Goal: Information Seeking & Learning: Learn about a topic

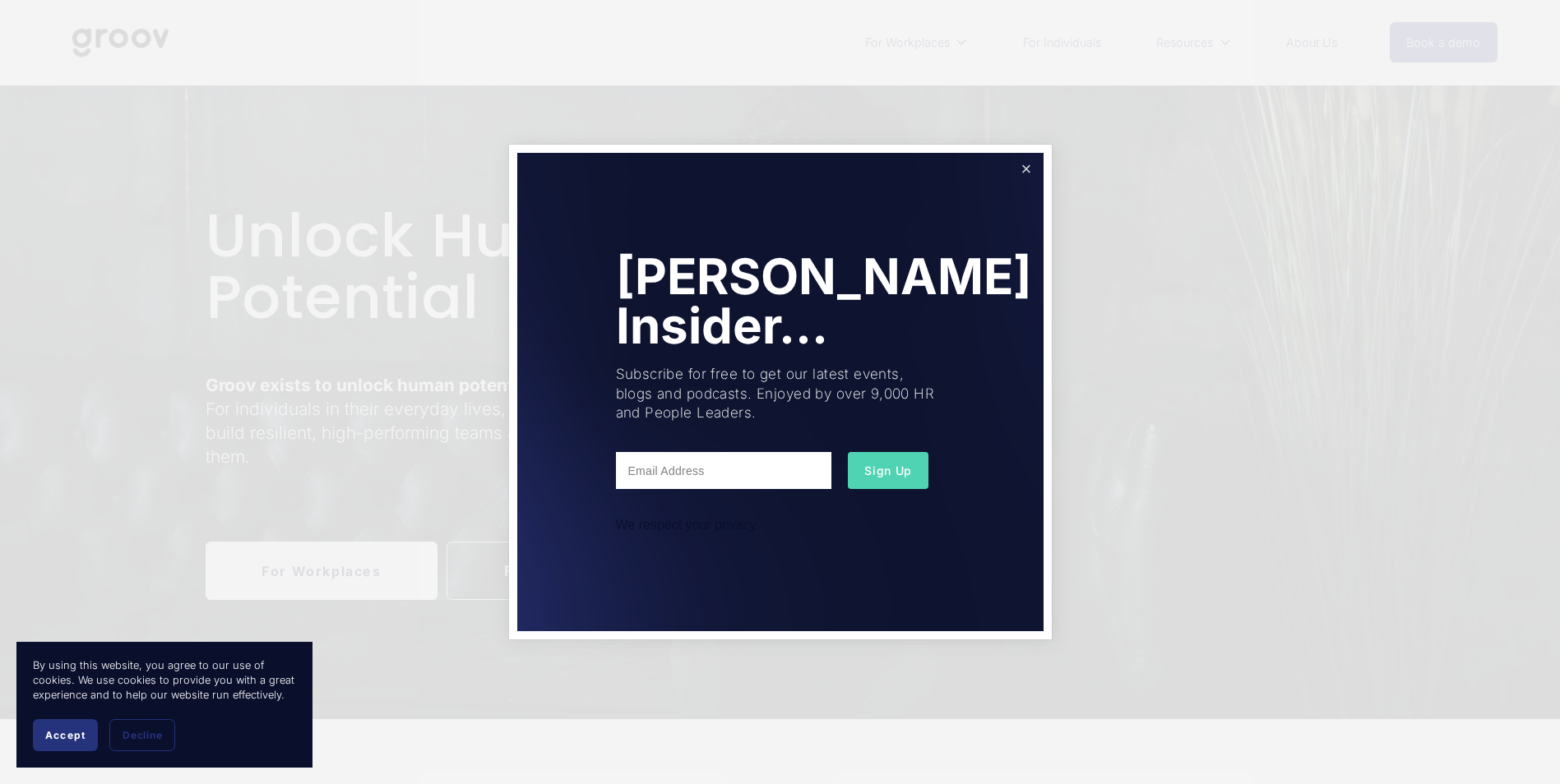
click at [1025, 169] on link "Close" at bounding box center [1026, 170] width 29 height 29
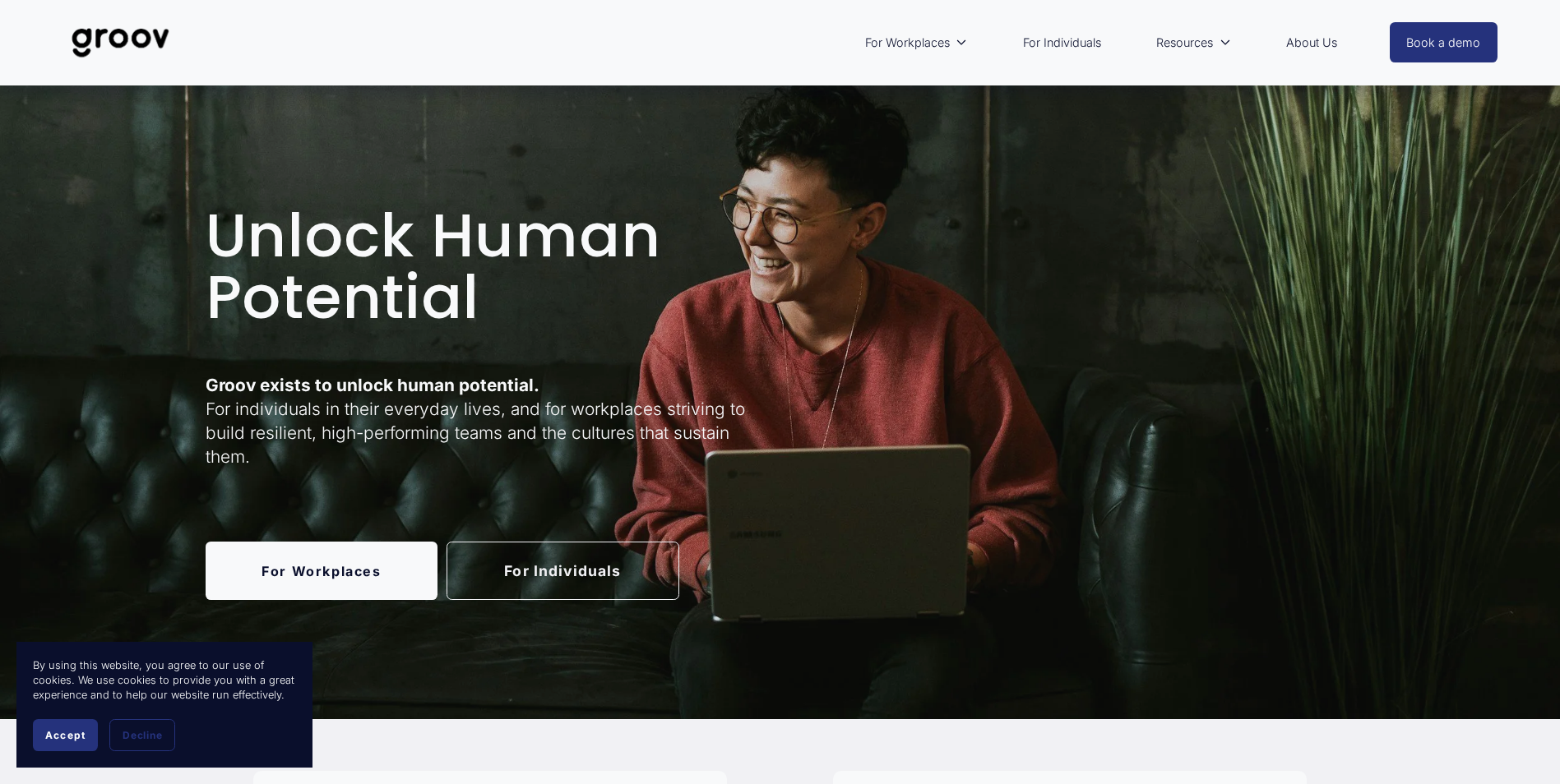
click at [536, 564] on link "For Individuals" at bounding box center [563, 570] width 233 height 58
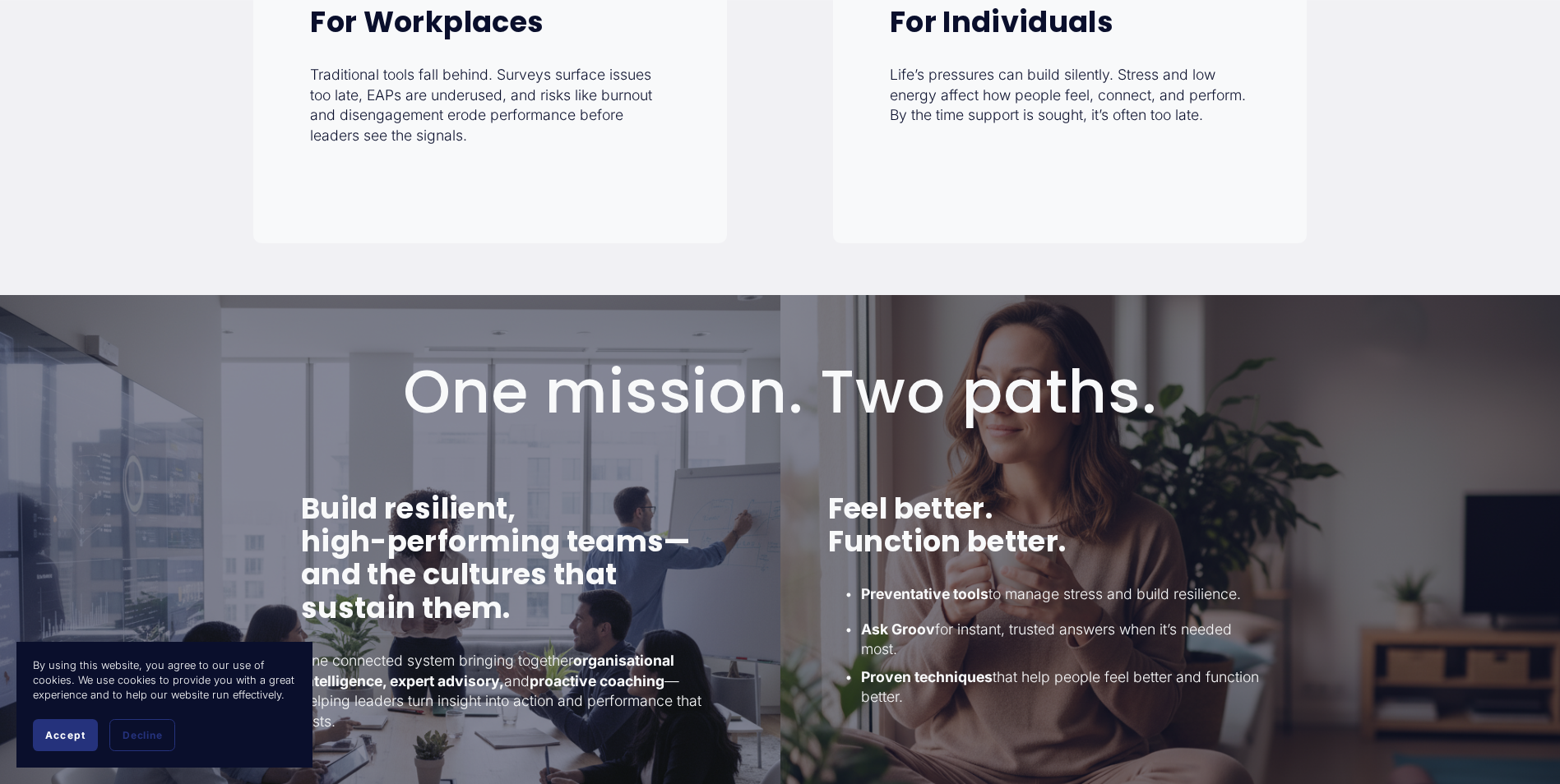
scroll to position [657, 0]
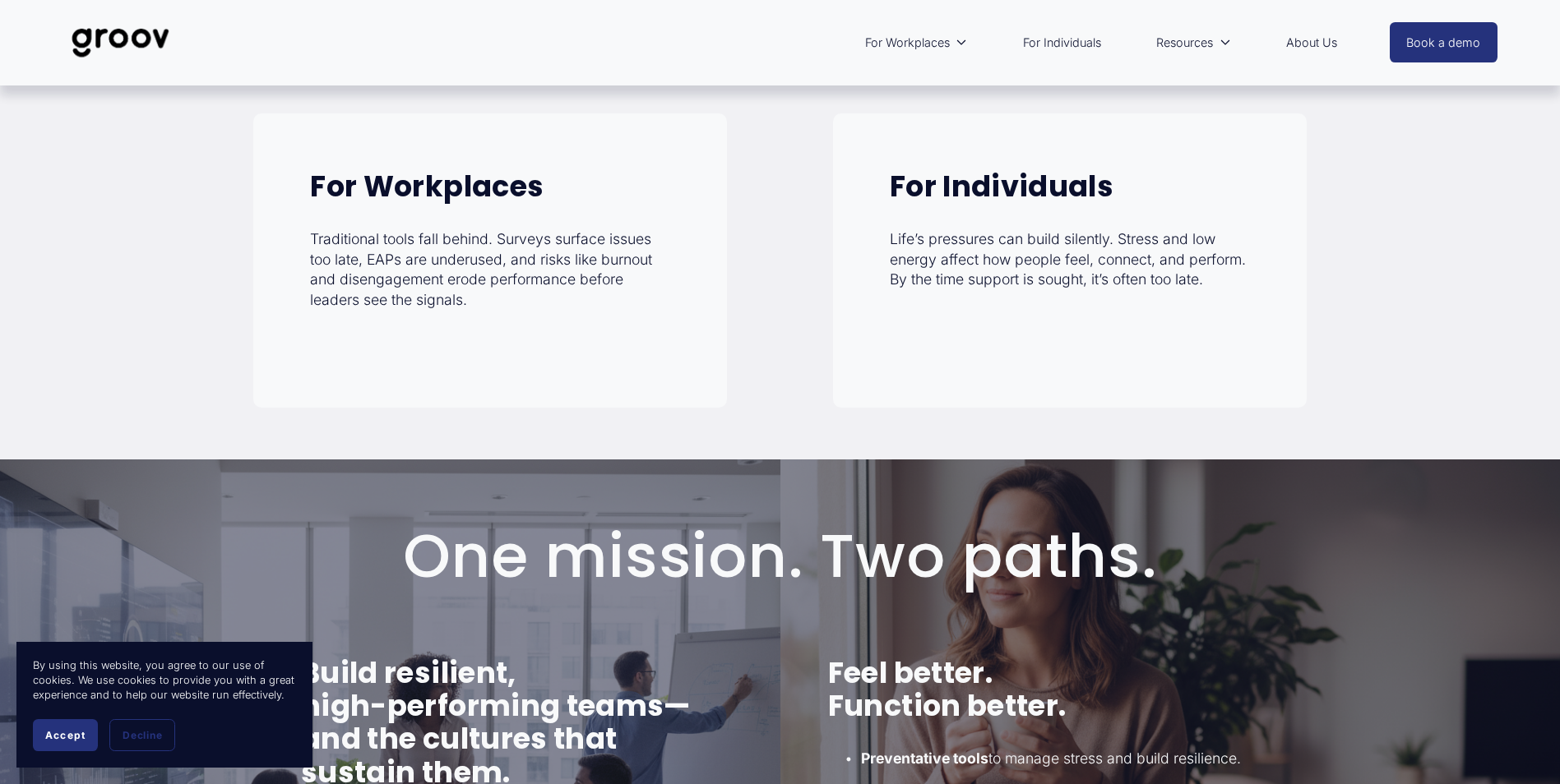
click at [1010, 204] on strong "For Individuals" at bounding box center [1001, 187] width 224 height 41
click at [1023, 327] on div "For Individuals Life’s pressures can build silently. Stress and low energy affe…" at bounding box center [1070, 260] width 474 height 295
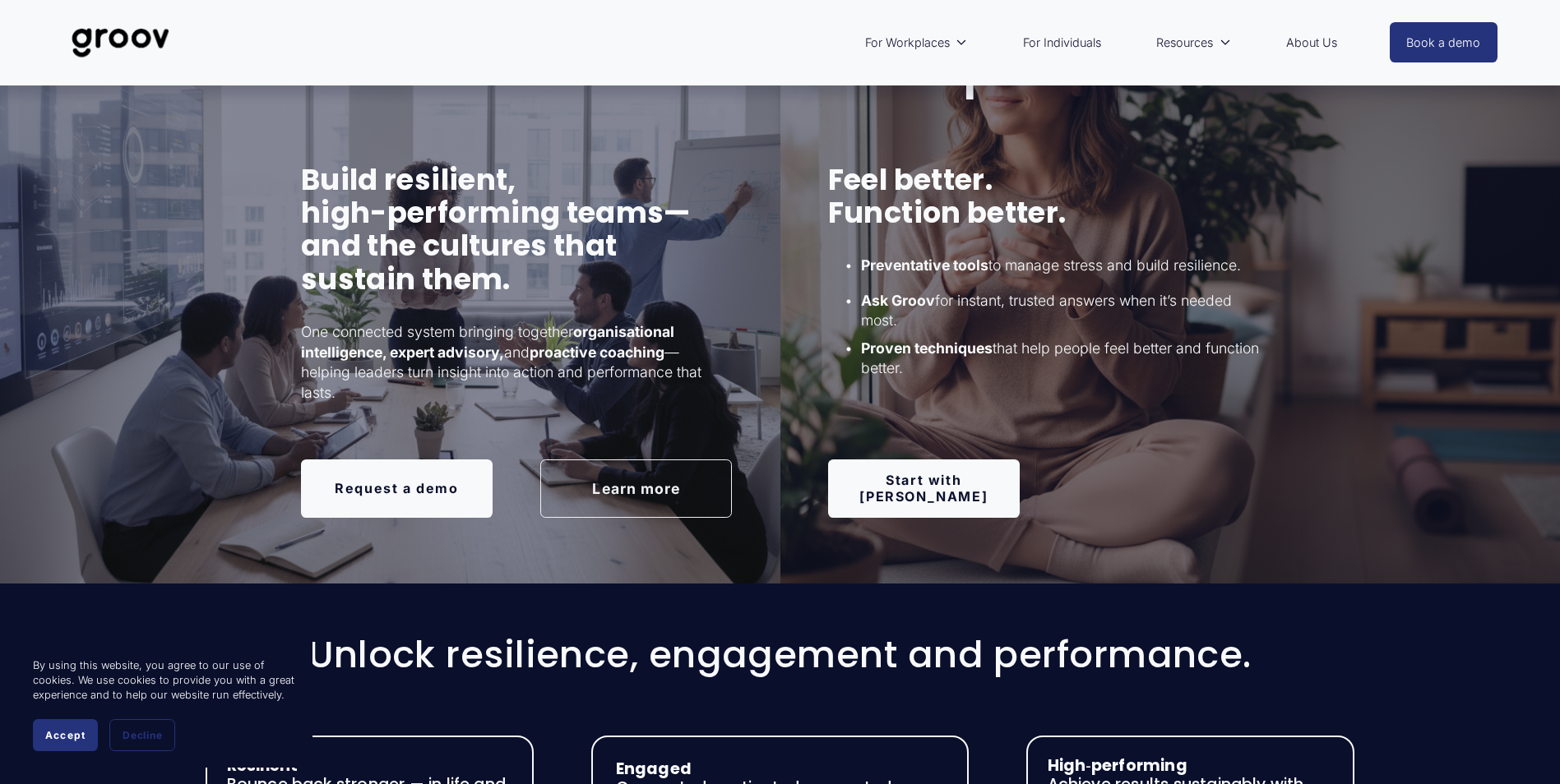
scroll to position [1068, 0]
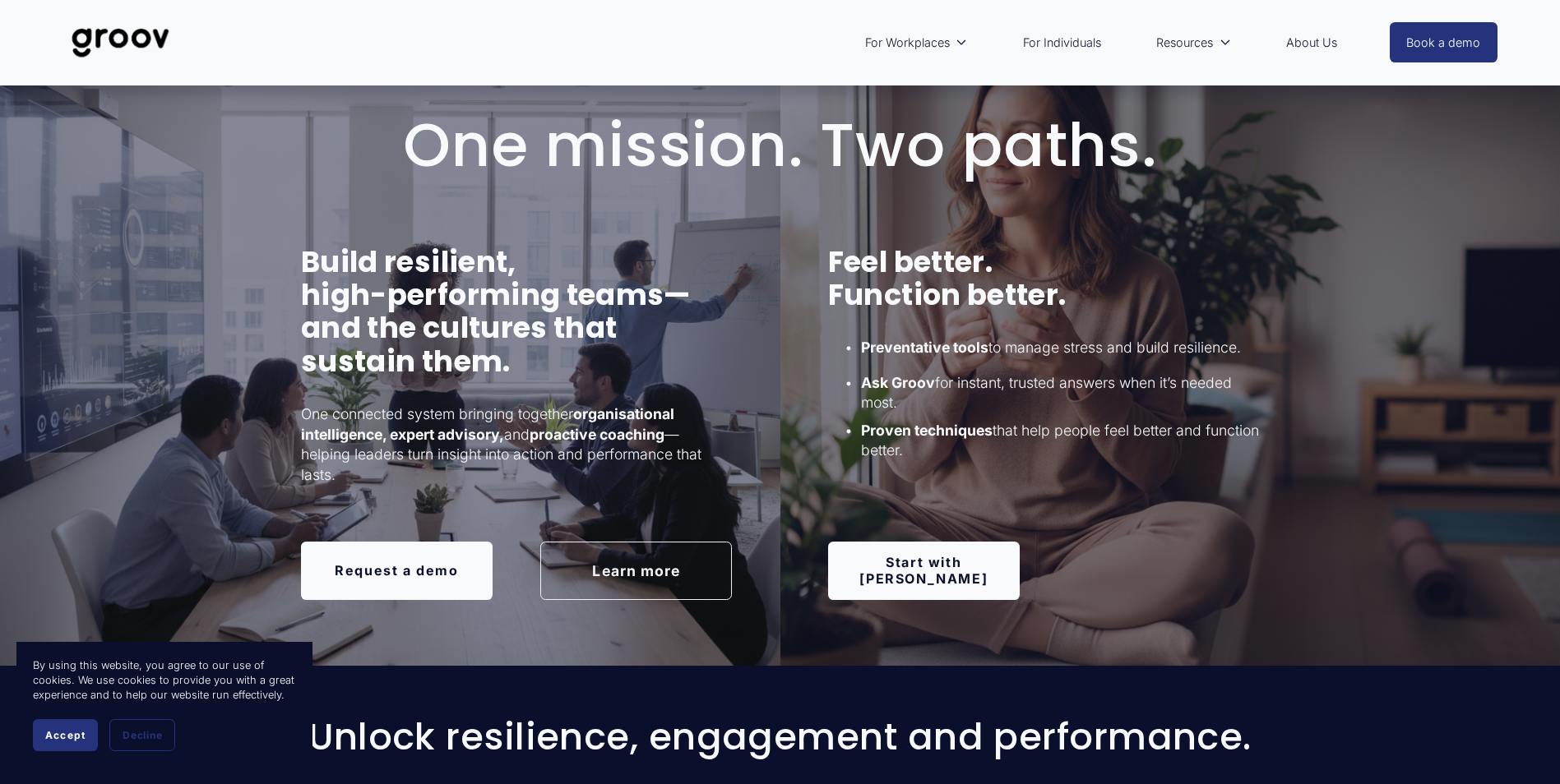
click at [925, 564] on link "Start with Groov" at bounding box center [924, 570] width 192 height 57
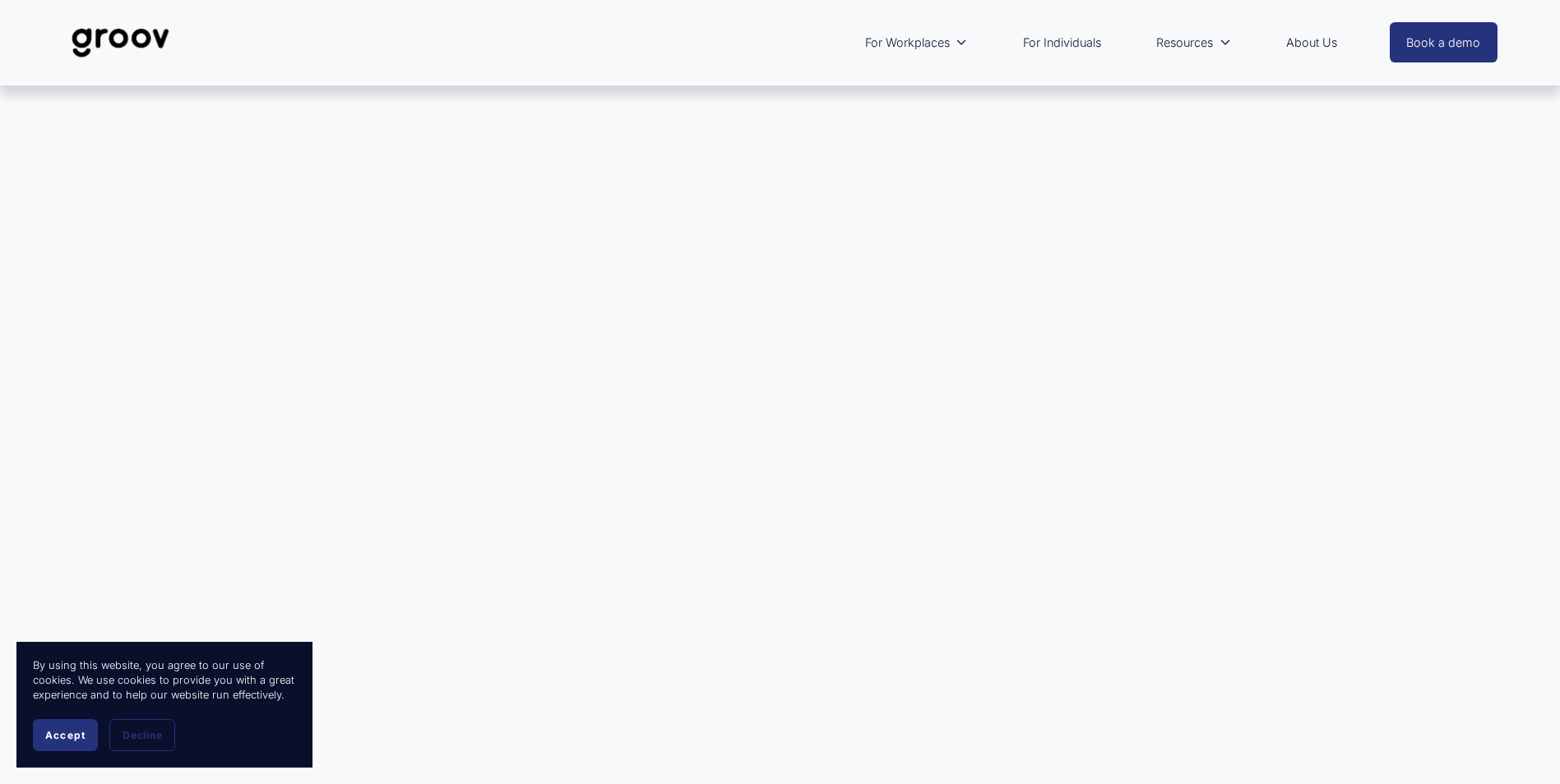
click at [1063, 37] on link "For Individuals" at bounding box center [1062, 42] width 95 height 38
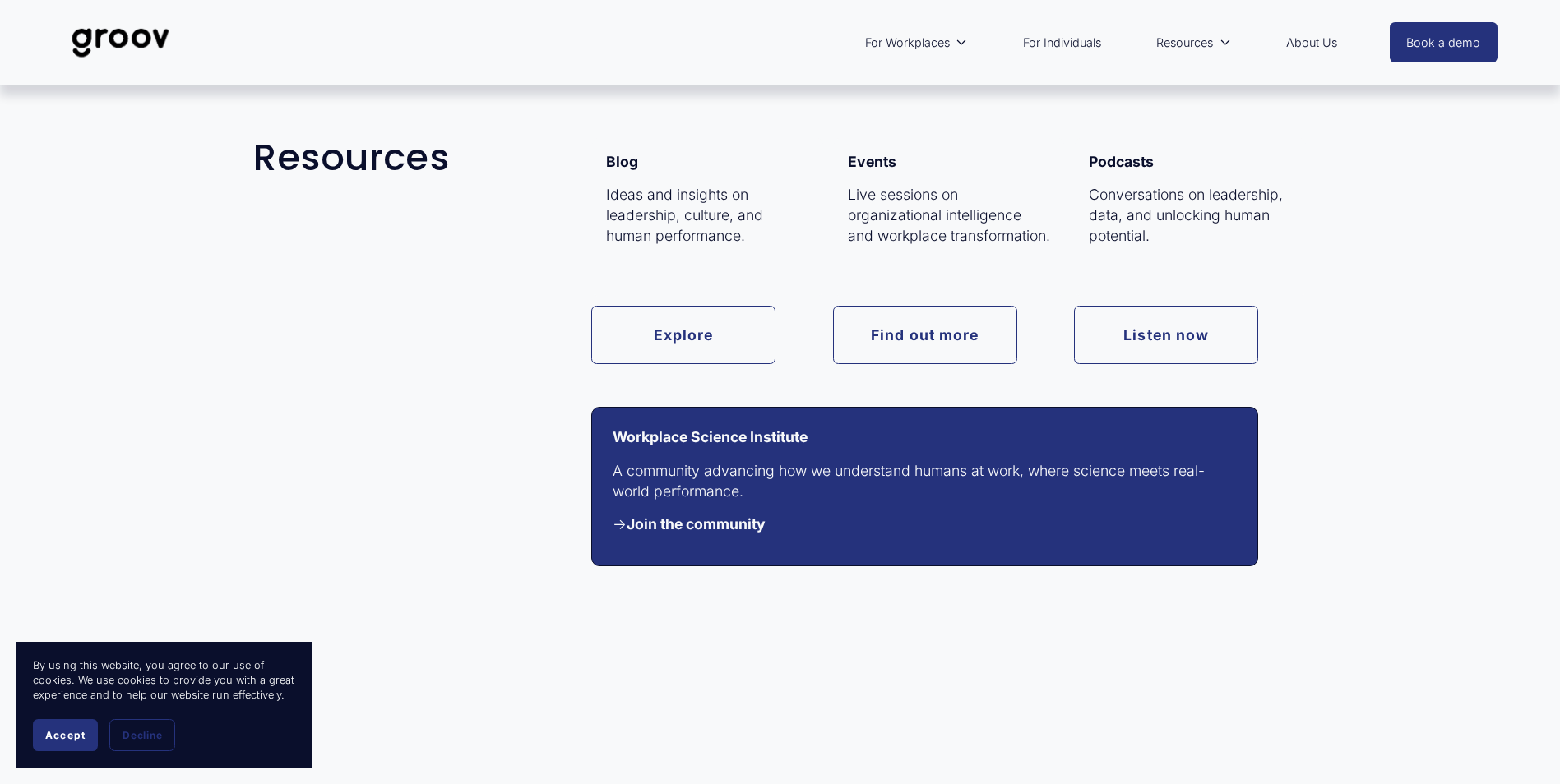
click at [1191, 39] on span "Resources" at bounding box center [1184, 42] width 57 height 21
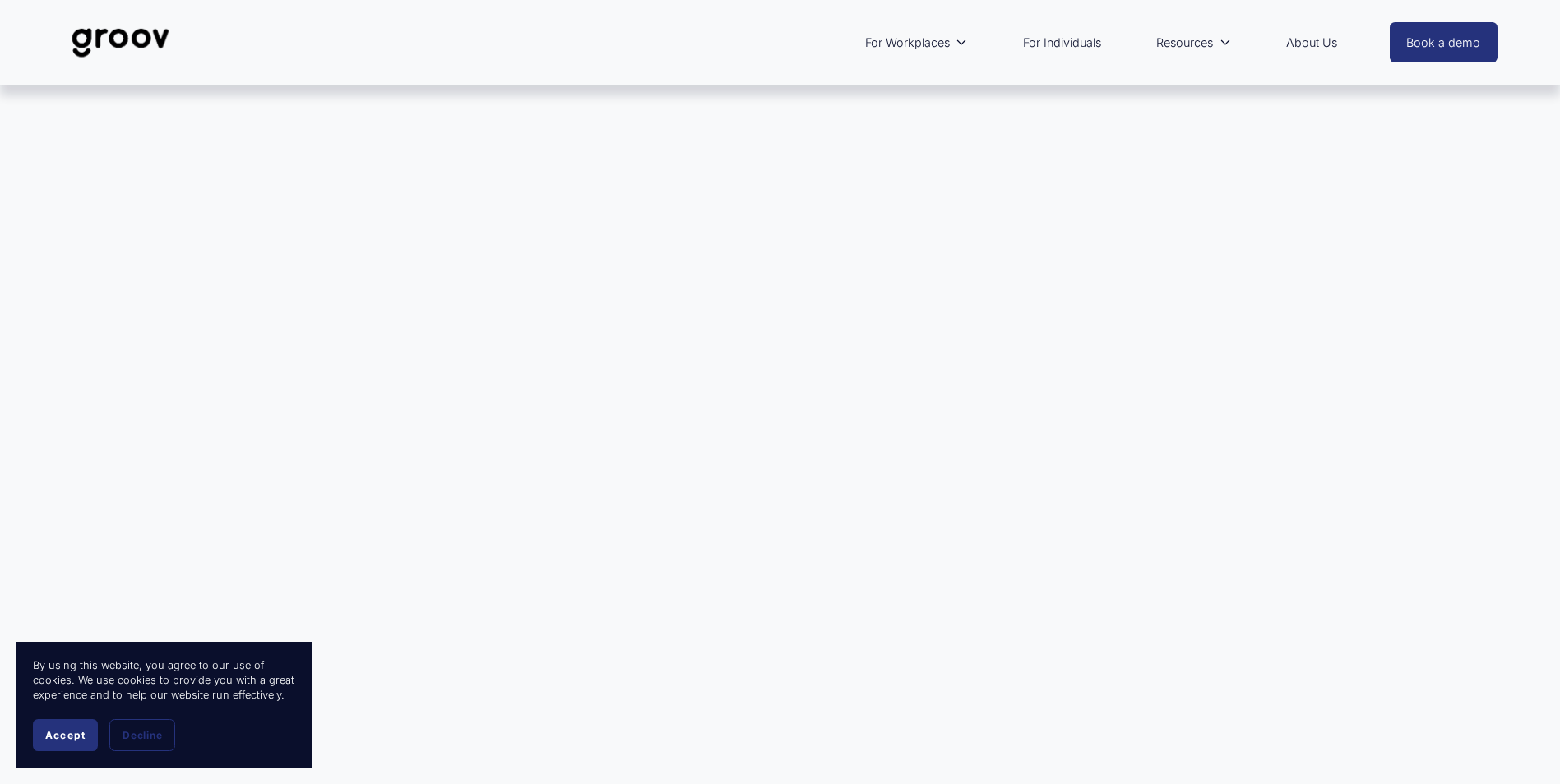
click at [56, 729] on span "Accept" at bounding box center [66, 735] width 41 height 13
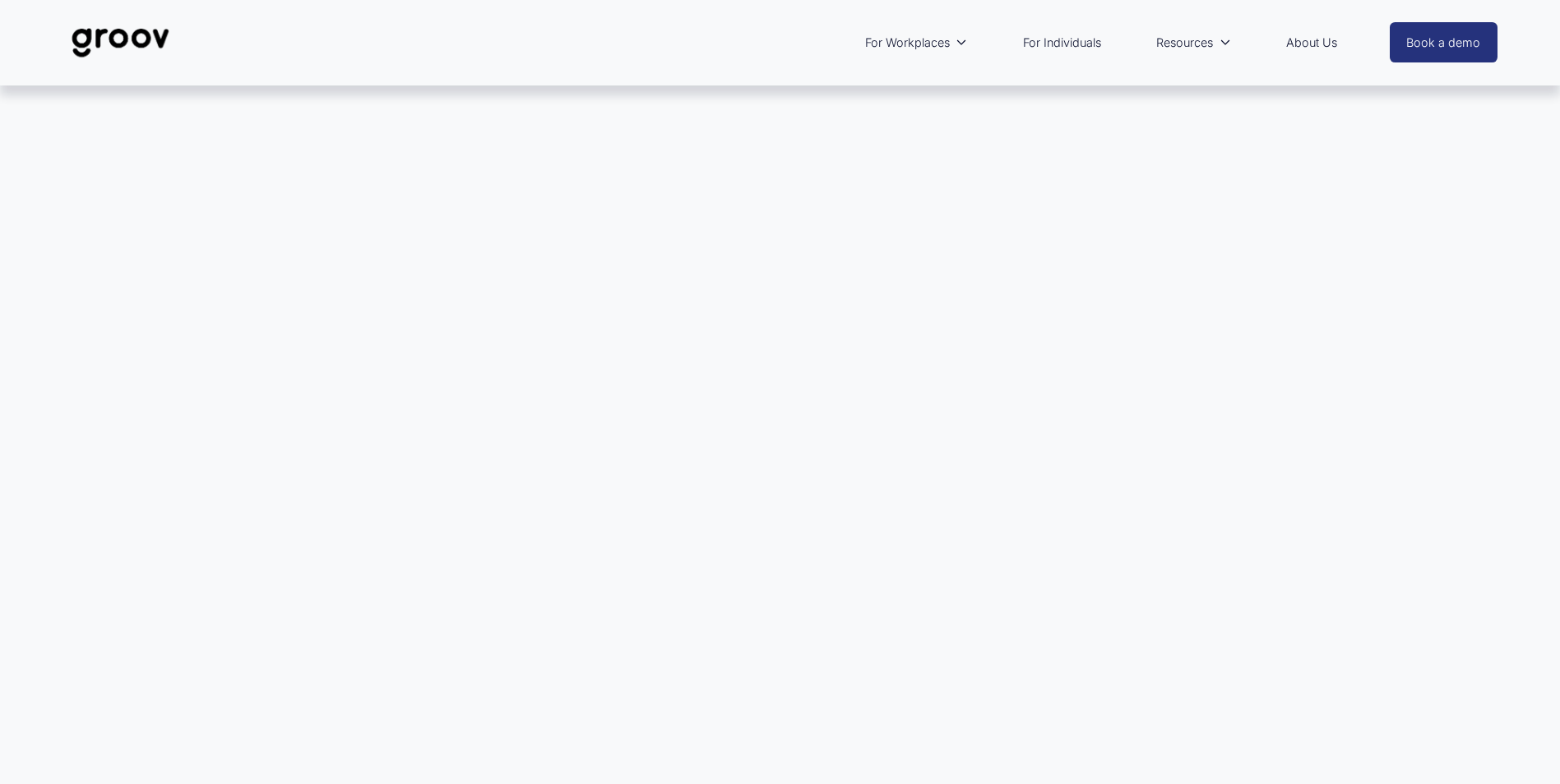
click at [1059, 39] on link "For Individuals" at bounding box center [1062, 42] width 95 height 38
